Goal: Task Accomplishment & Management: Manage account settings

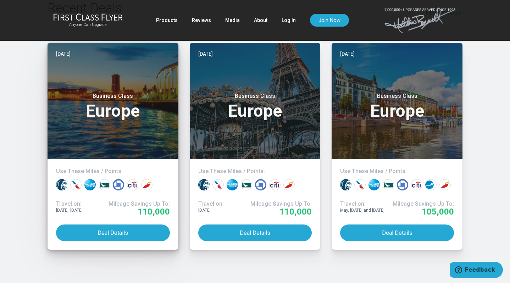
scroll to position [584, 0]
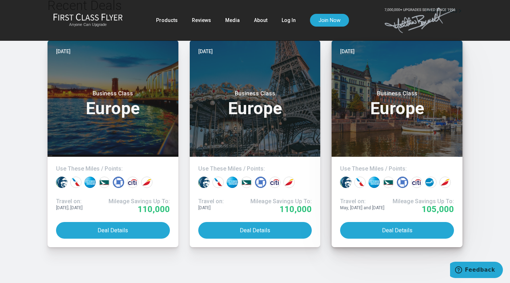
click at [381, 117] on h3 "Business Class Europe" at bounding box center [397, 103] width 114 height 27
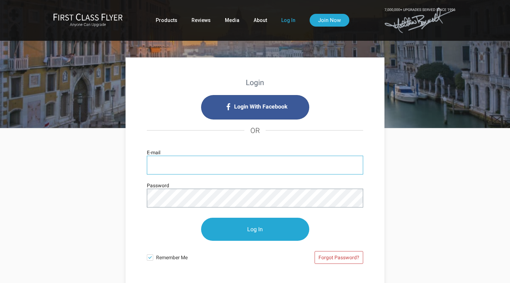
type input "[EMAIL_ADDRESS][DOMAIN_NAME]"
click at [255, 229] on input "Log In" at bounding box center [255, 229] width 108 height 23
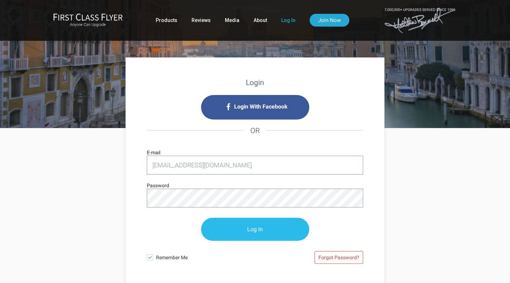
click at [249, 229] on input "Log In" at bounding box center [255, 229] width 108 height 23
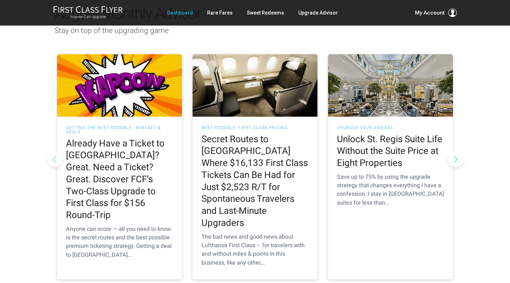
scroll to position [659, 0]
click at [244, 117] on div "Best Possible: First Class Pricing Secret Routes to Europe Where $16,133 First …" at bounding box center [255, 198] width 125 height 163
